Goal: Task Accomplishment & Management: Manage account settings

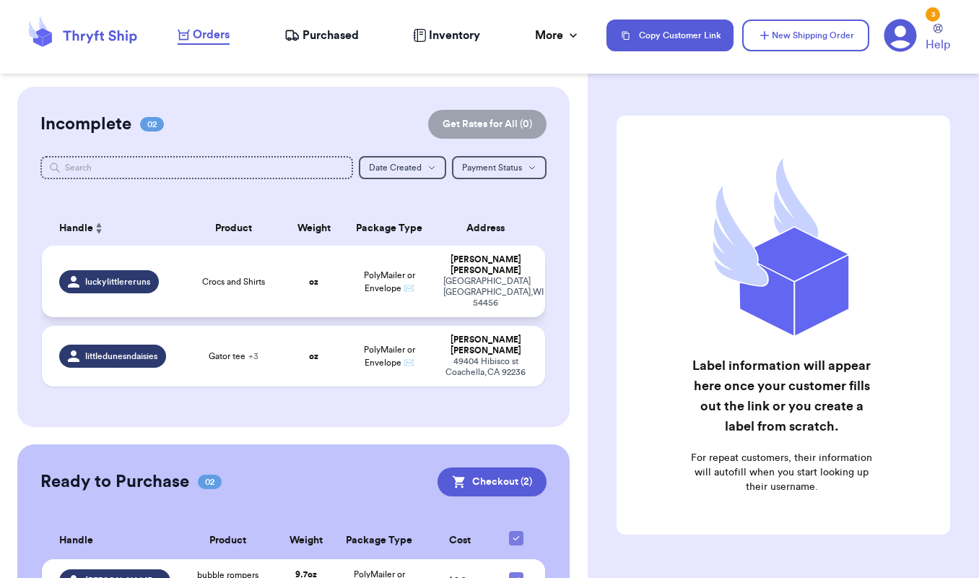
click at [177, 286] on td "luckylittlereruns" at bounding box center [112, 282] width 141 height 72
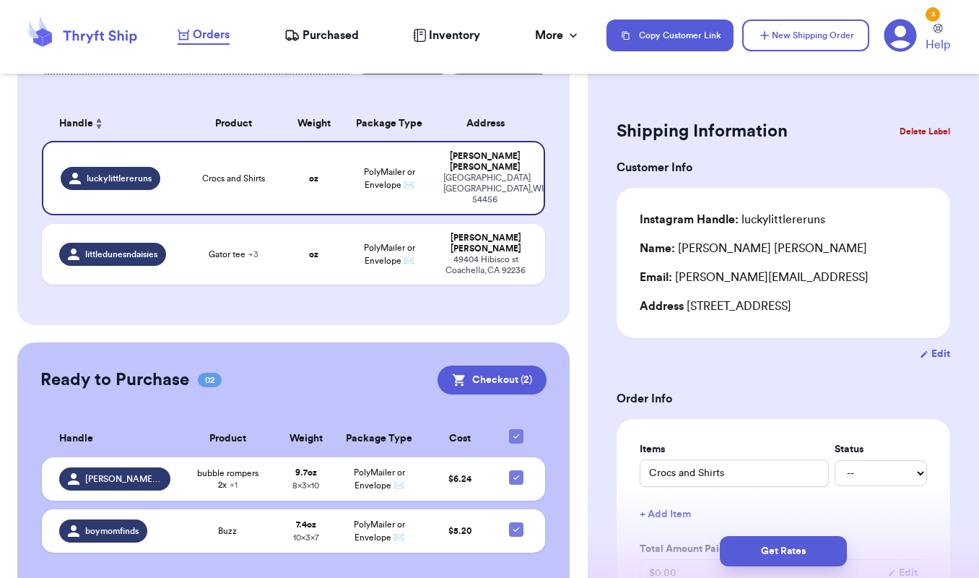
scroll to position [104, 0]
select select "paid"
click at [828, 399] on h3 "Order Info" at bounding box center [784, 398] width 334 height 17
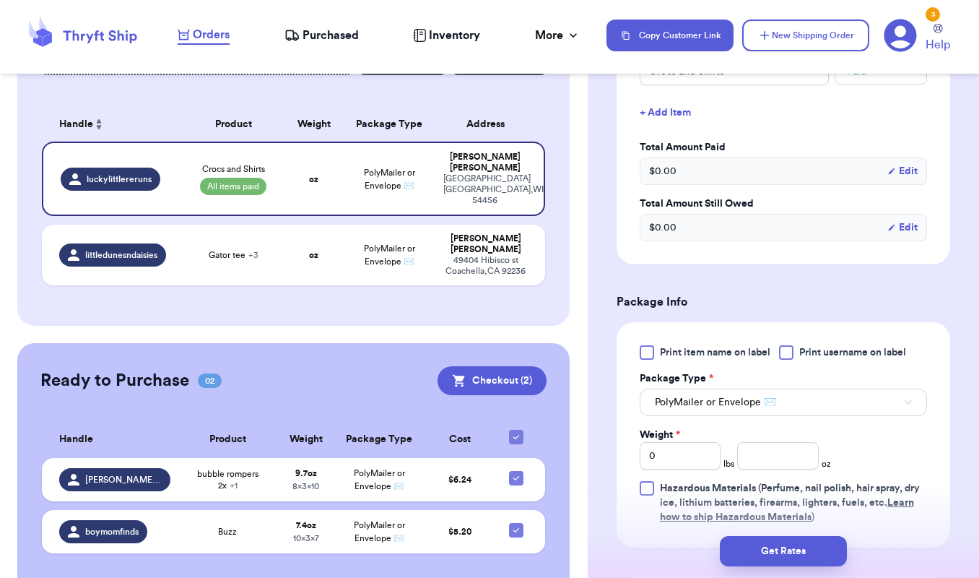
scroll to position [427, 0]
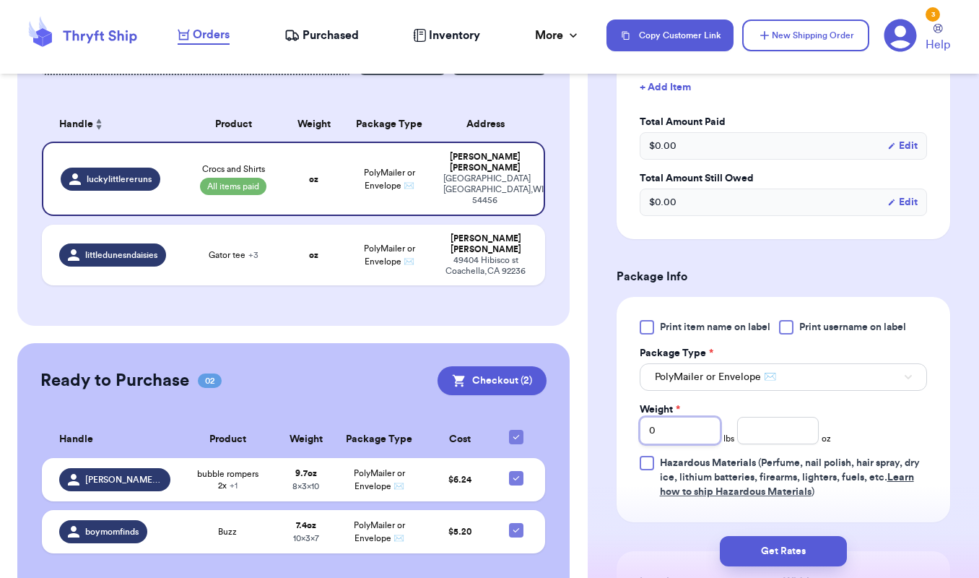
click at [670, 441] on input "0" at bounding box center [681, 430] width 82 height 27
click at [755, 443] on input "number" at bounding box center [778, 430] width 82 height 27
type input "10.4"
click at [931, 469] on div "Print item name on label Print username on label Package Type * PolyMailer or E…" at bounding box center [784, 409] width 334 height 225
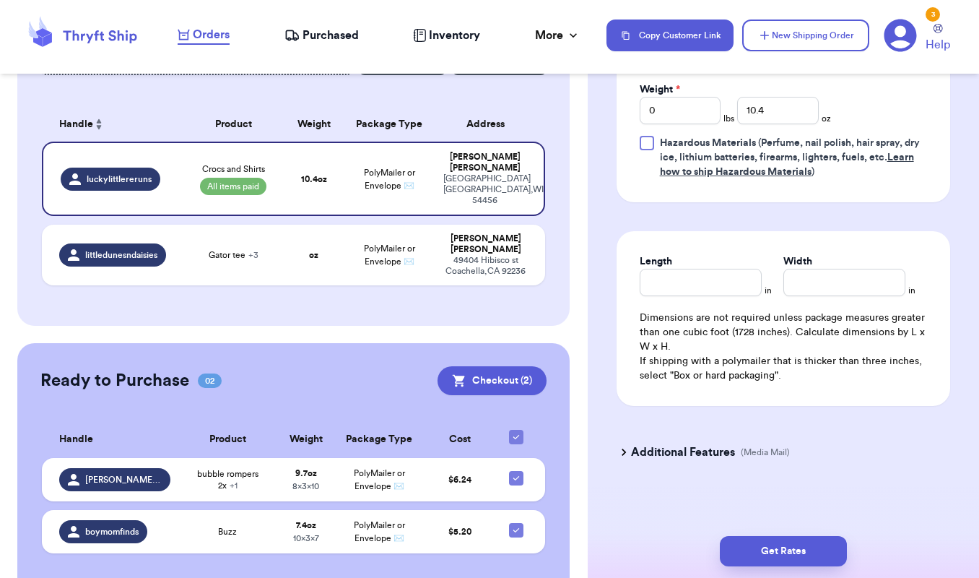
scroll to position [753, 0]
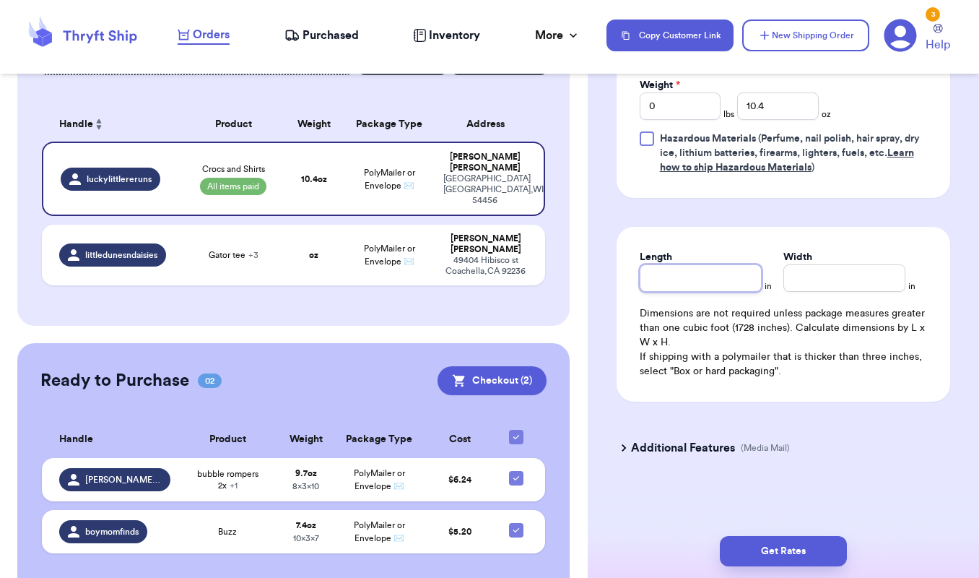
click at [733, 280] on input "Length" at bounding box center [701, 277] width 122 height 27
type input "10"
click at [871, 277] on input "Width *" at bounding box center [845, 277] width 122 height 27
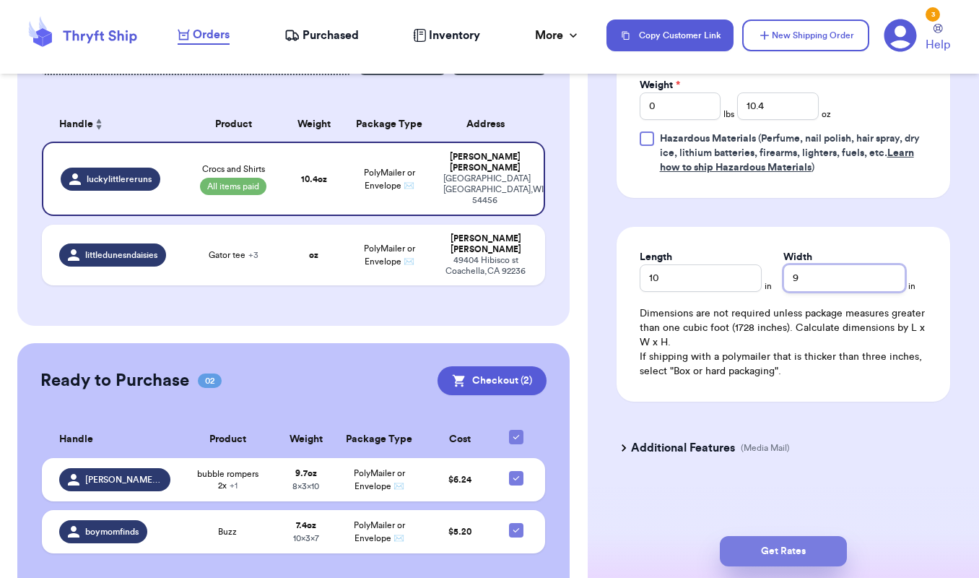
type input "9"
click at [818, 545] on button "Get Rates" at bounding box center [783, 551] width 127 height 30
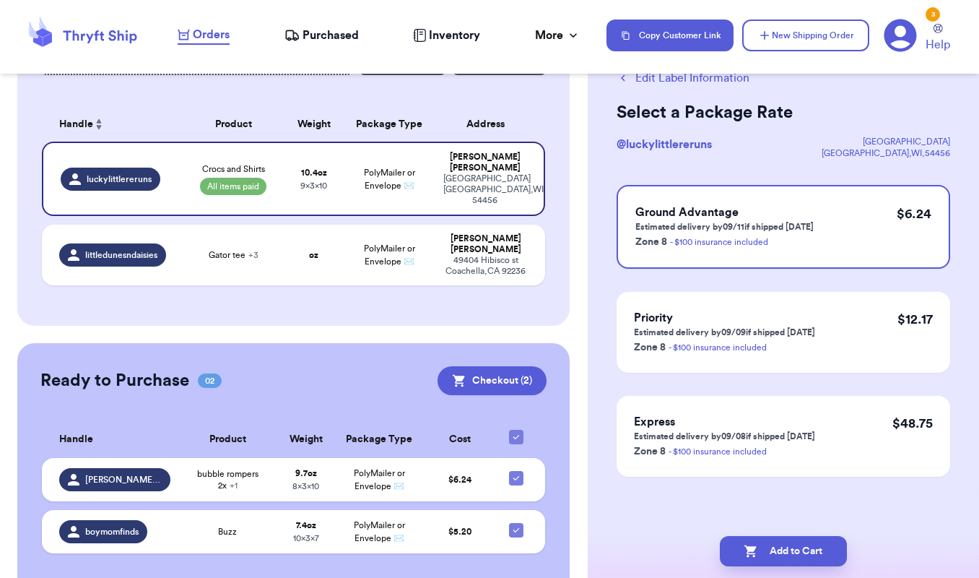
scroll to position [0, 0]
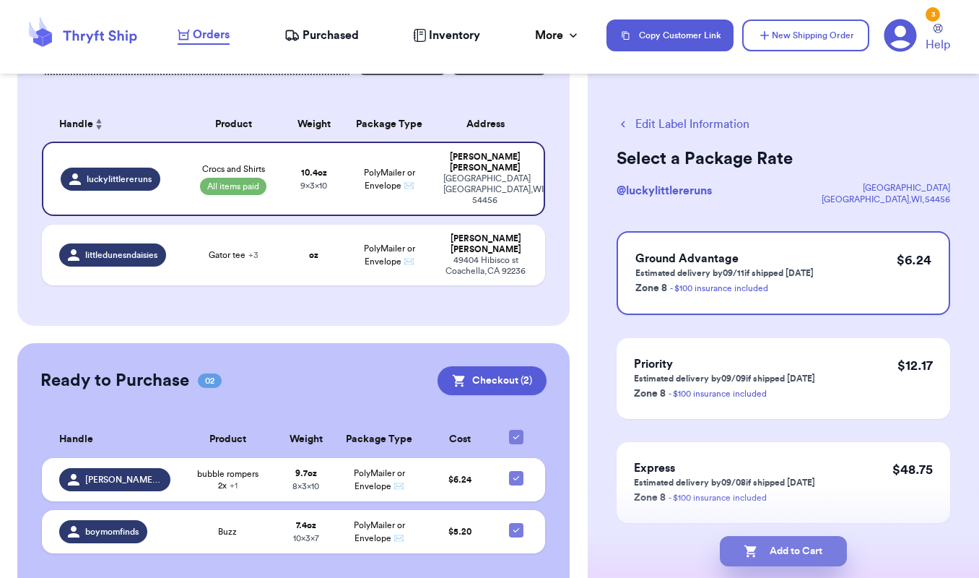
click at [794, 561] on button "Add to Cart" at bounding box center [783, 551] width 127 height 30
checkbox input "true"
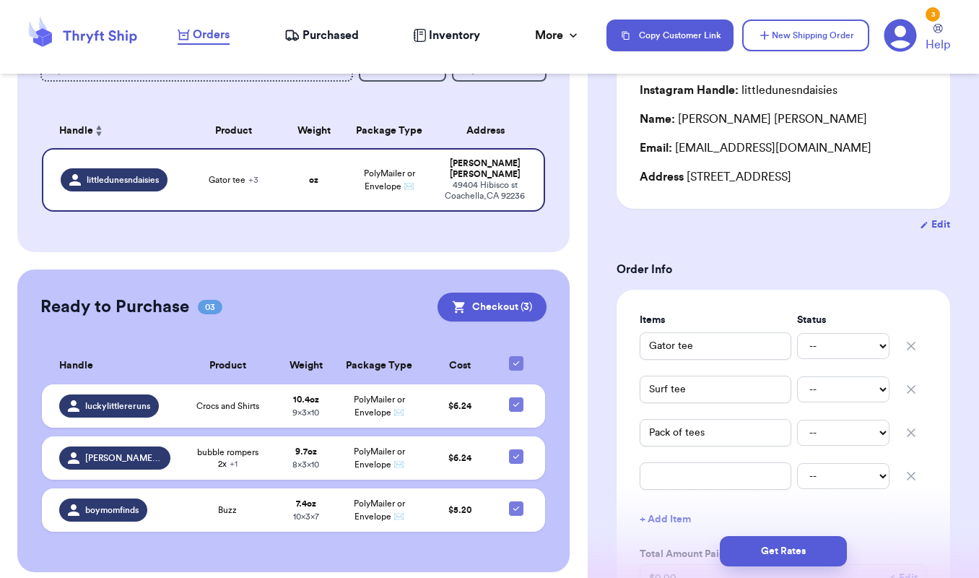
scroll to position [208, 0]
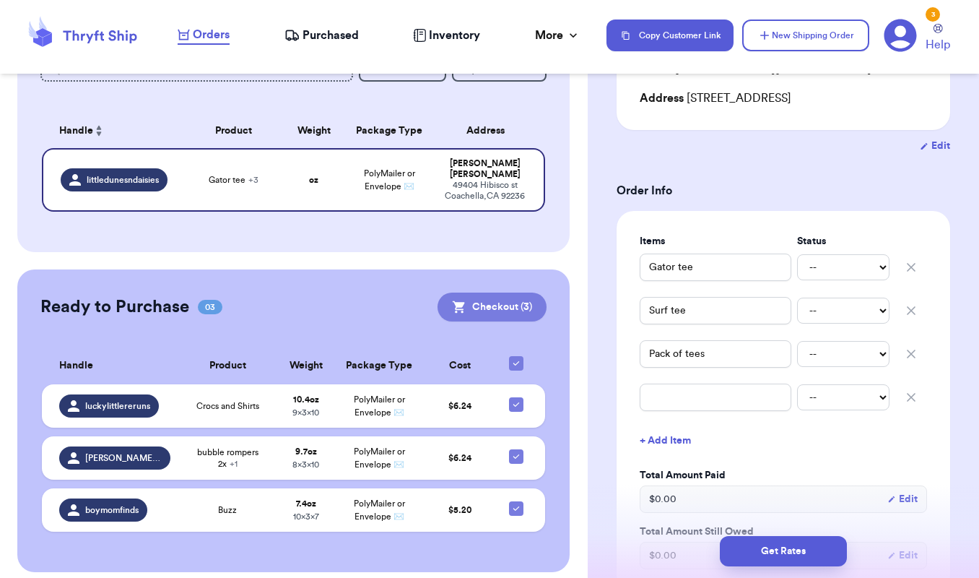
click at [516, 295] on button "Checkout ( 3 )" at bounding box center [492, 307] width 109 height 29
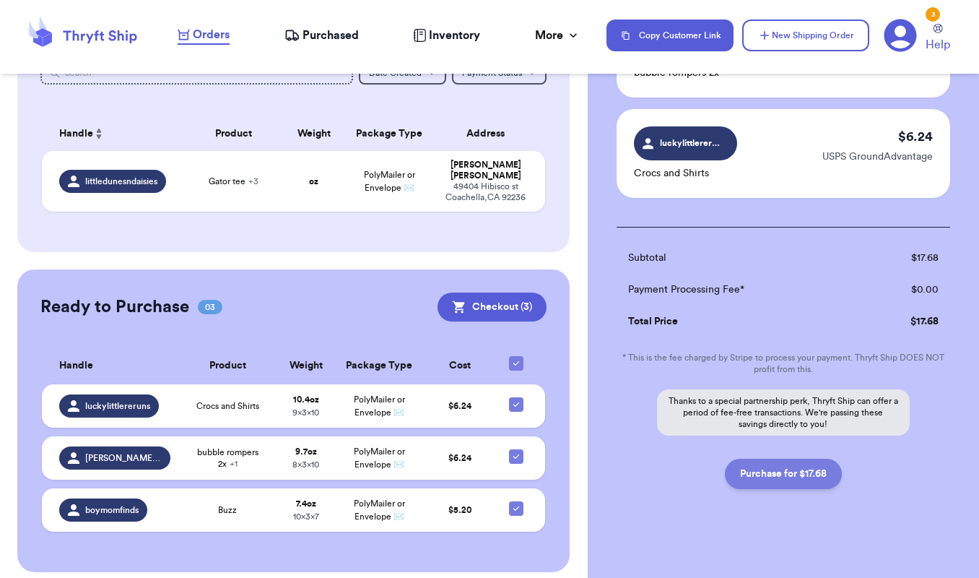
scroll to position [283, 0]
click at [804, 465] on button "Purchase for $17.68" at bounding box center [783, 474] width 117 height 30
checkbox input "false"
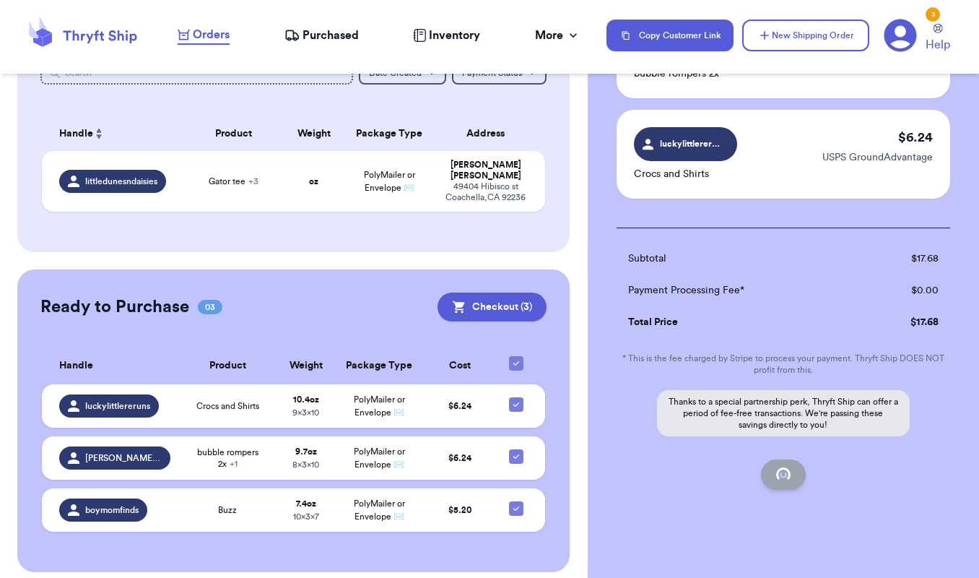
checkbox input "false"
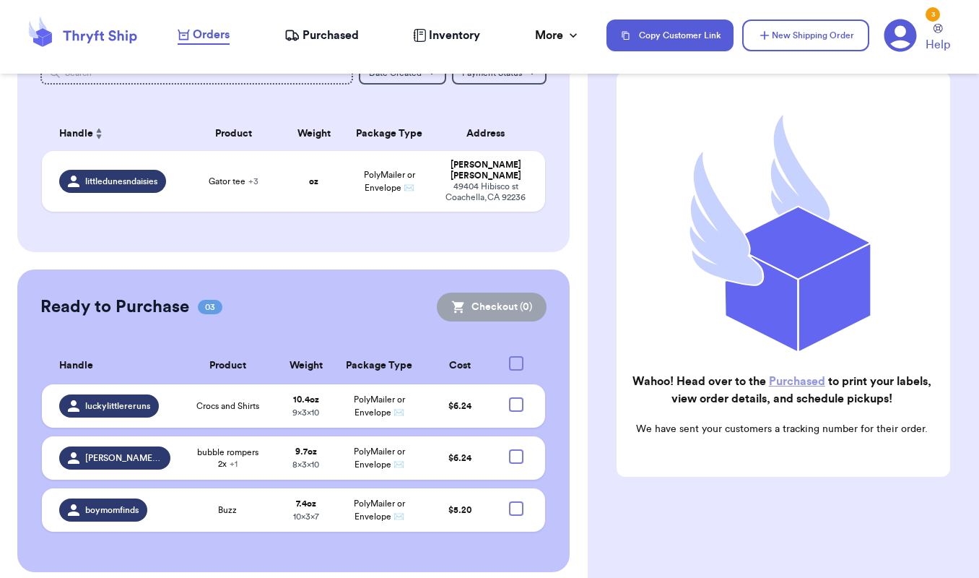
checkbox input "true"
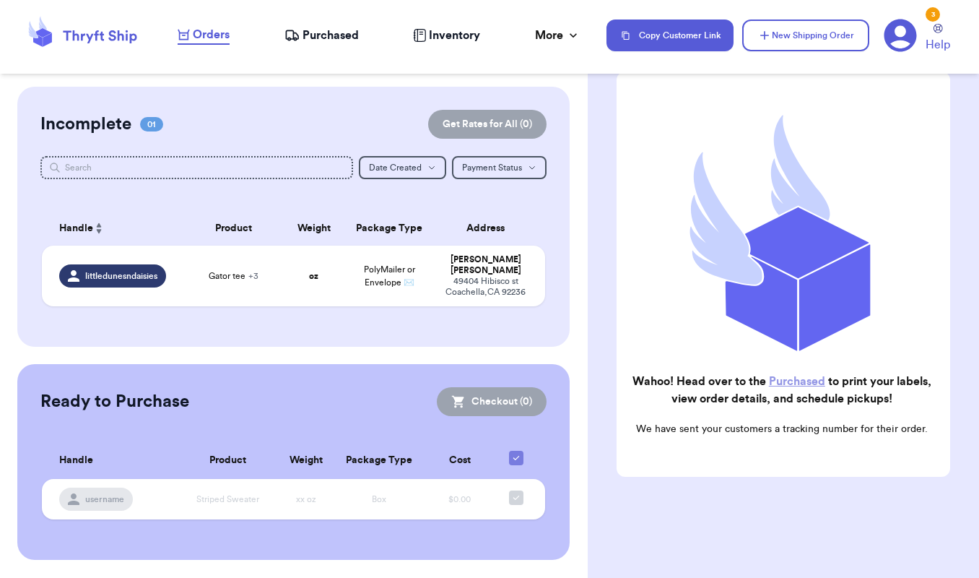
click at [329, 37] on span "Purchased" at bounding box center [331, 35] width 56 height 17
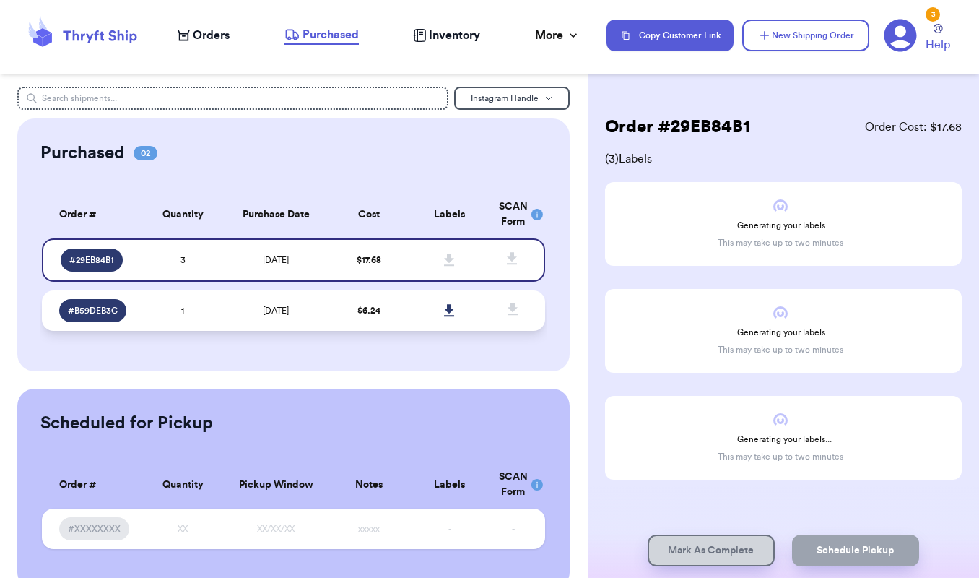
click at [412, 321] on td at bounding box center [450, 310] width 80 height 40
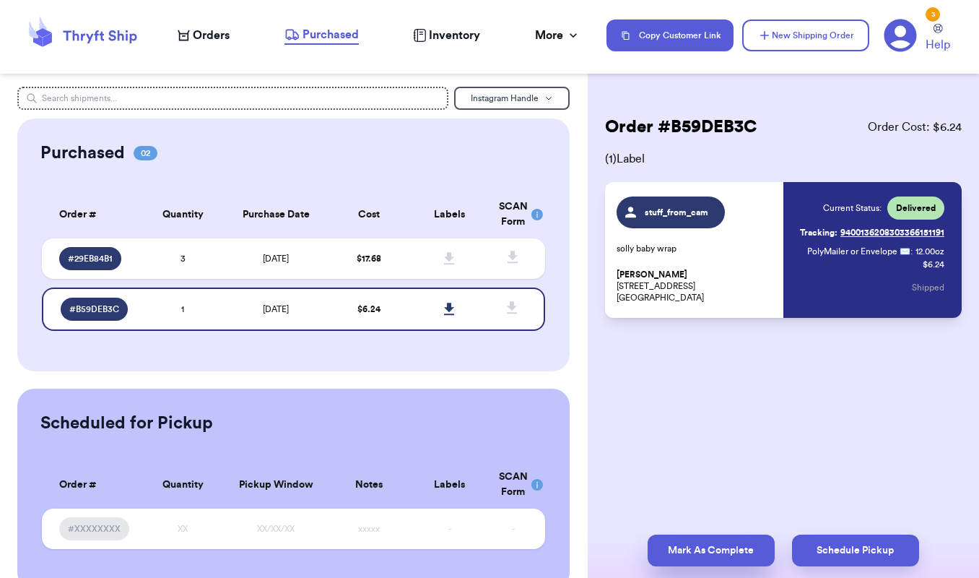
click at [704, 547] on button "Mark As Complete" at bounding box center [711, 550] width 127 height 32
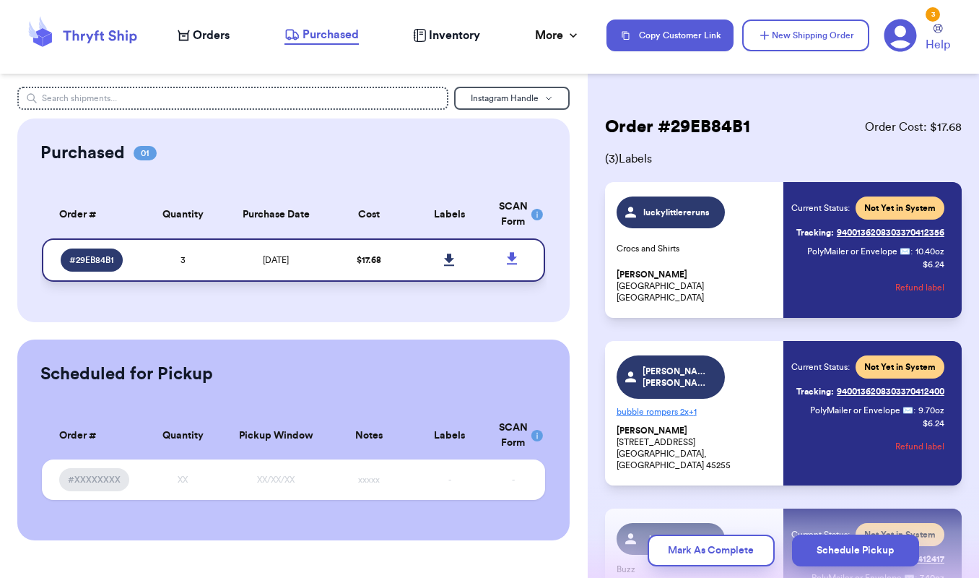
click at [447, 266] on icon at bounding box center [449, 260] width 10 height 12
